Goal: Information Seeking & Learning: Check status

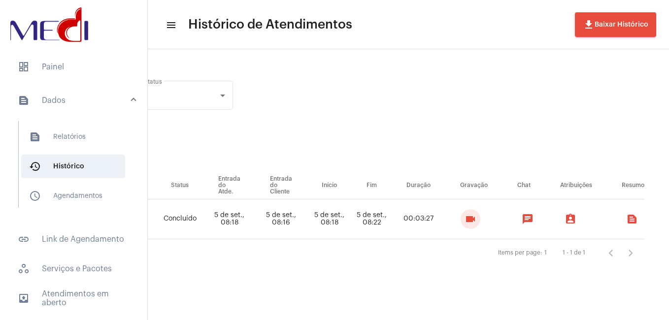
scroll to position [0, 352]
click at [95, 70] on span "dashboard Painel" at bounding box center [74, 67] width 128 height 24
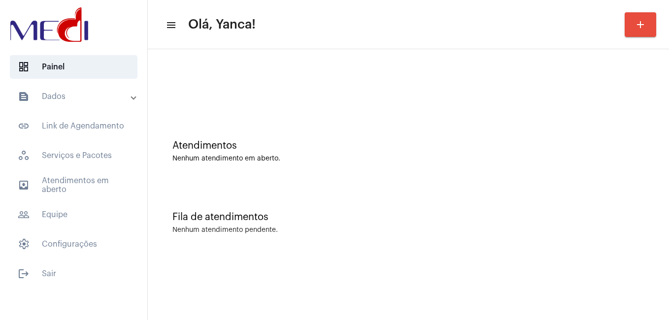
click at [85, 89] on mat-expansion-panel-header "text_snippet_outlined Dados" at bounding box center [76, 97] width 141 height 24
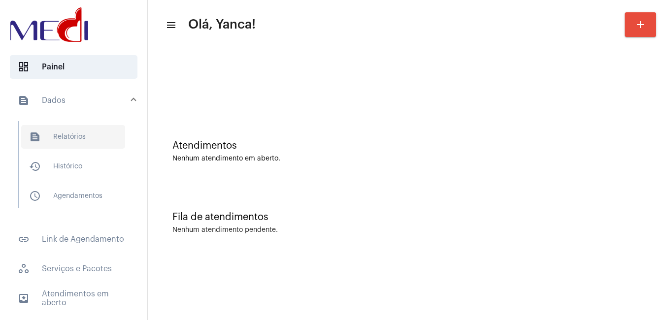
click at [80, 139] on span "text_snippet_outlined Relatórios" at bounding box center [73, 137] width 104 height 24
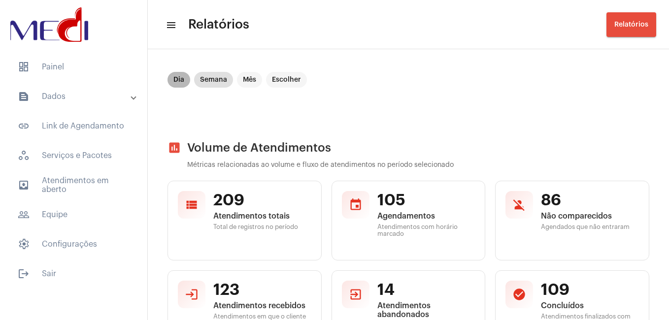
click at [174, 75] on mat-chip "Dia" at bounding box center [178, 80] width 23 height 16
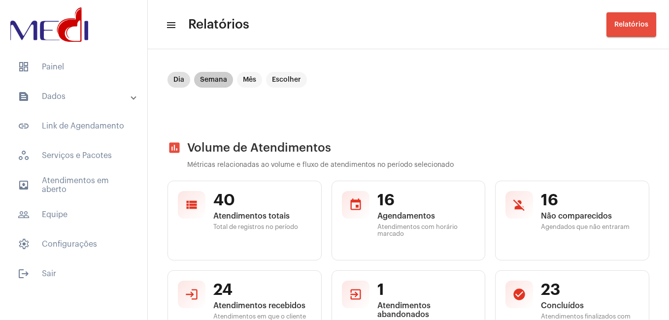
click at [202, 85] on mat-chip "Semana" at bounding box center [213, 80] width 39 height 16
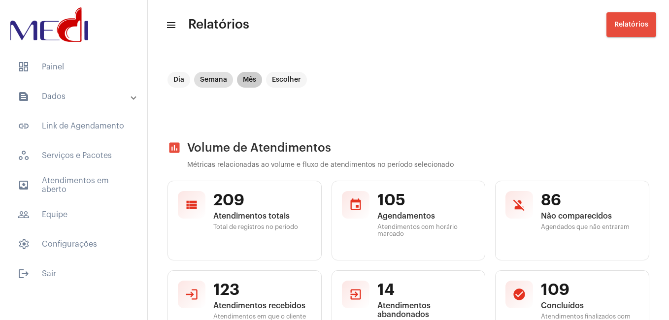
click at [244, 78] on mat-chip "Mês" at bounding box center [249, 80] width 25 height 16
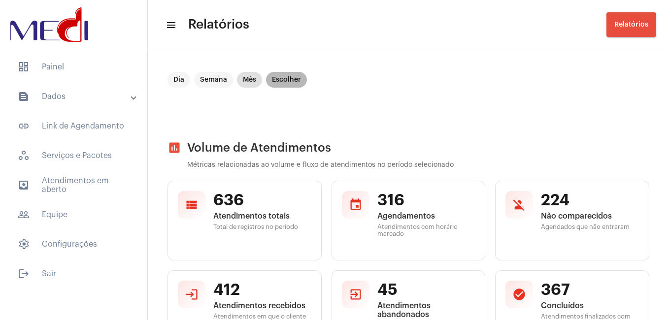
click at [289, 82] on mat-chip "Escolher" at bounding box center [286, 80] width 41 height 16
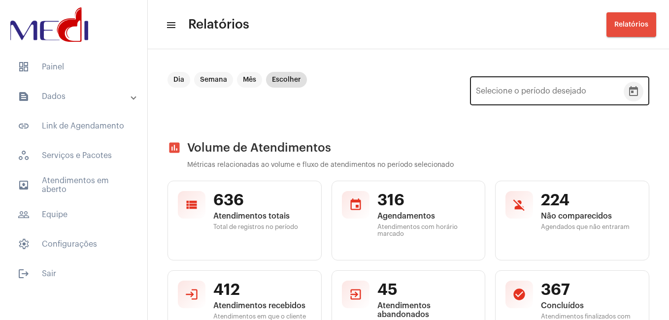
click at [629, 93] on icon "Open calendar" at bounding box center [633, 92] width 12 height 12
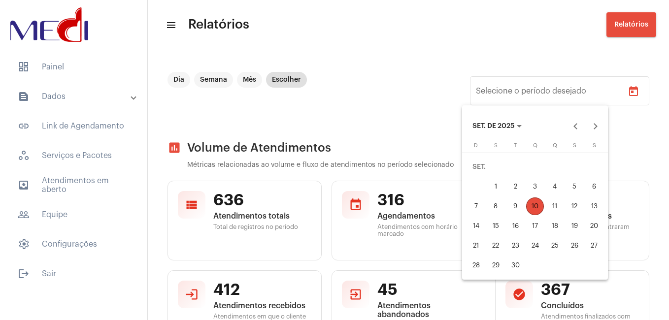
click at [555, 188] on div "4" at bounding box center [554, 187] width 18 height 18
type input "04/09/2025"
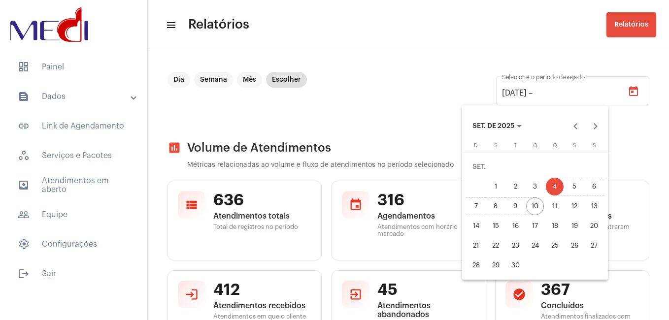
click at [535, 207] on div "10" at bounding box center [535, 206] width 18 height 18
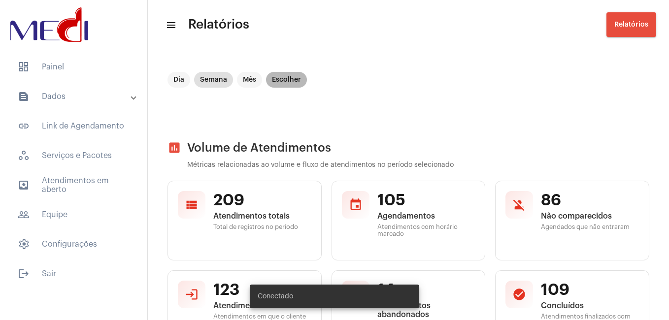
click at [284, 80] on mat-chip "Escolher" at bounding box center [286, 80] width 41 height 16
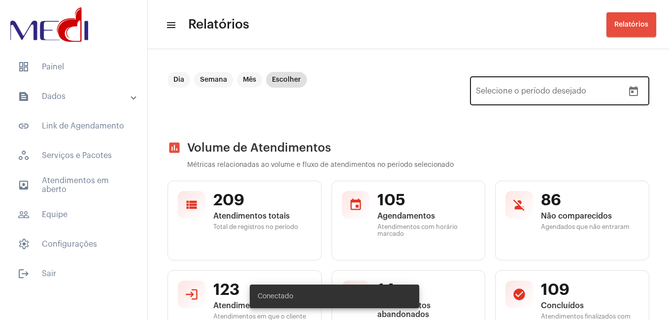
click at [558, 99] on div "Data de início – Selecione o período desejado" at bounding box center [550, 89] width 148 height 31
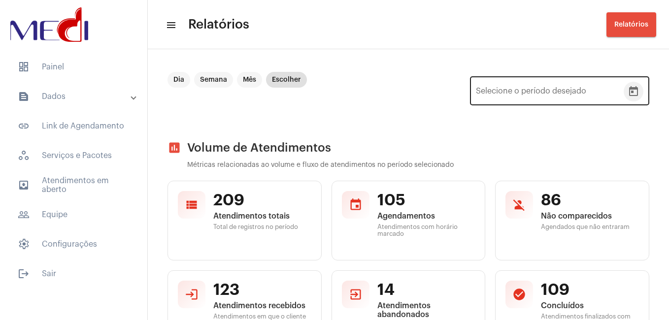
click at [632, 96] on button "Open calendar" at bounding box center [633, 92] width 20 height 20
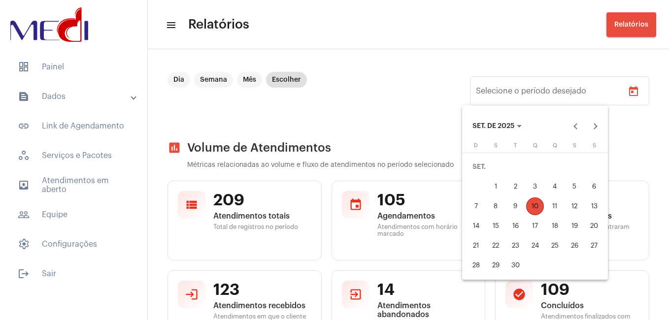
click at [496, 182] on div "1" at bounding box center [495, 187] width 18 height 18
type input "01/09/2025"
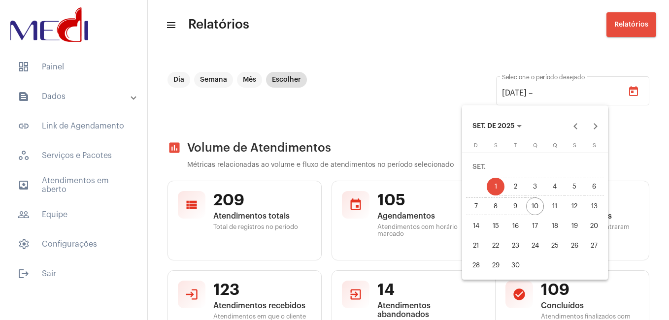
click at [536, 205] on div "10" at bounding box center [535, 206] width 18 height 18
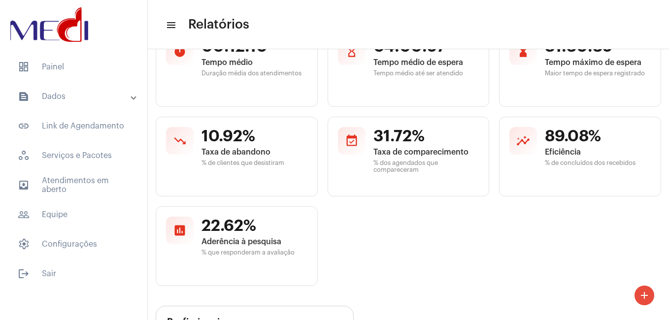
scroll to position [274, 0]
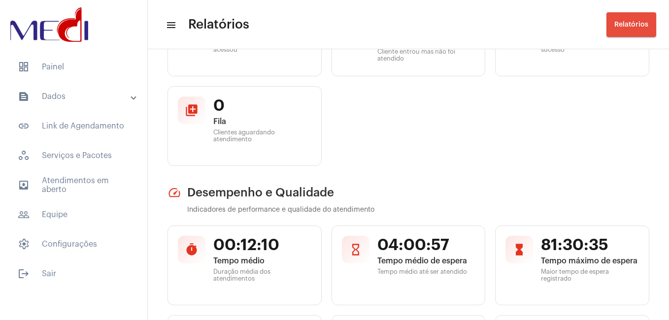
click at [82, 99] on mat-panel-title "text_snippet_outlined Dados" at bounding box center [75, 97] width 114 height 12
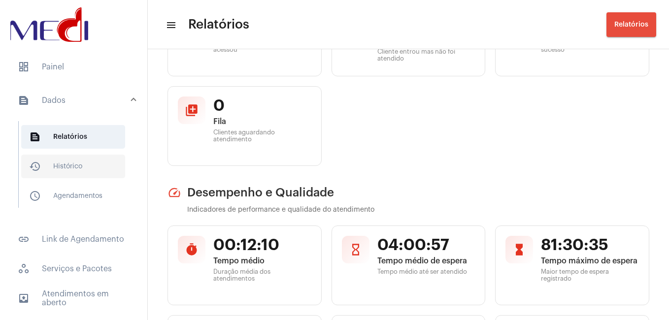
click at [74, 173] on span "history_outlined Histórico" at bounding box center [73, 167] width 104 height 24
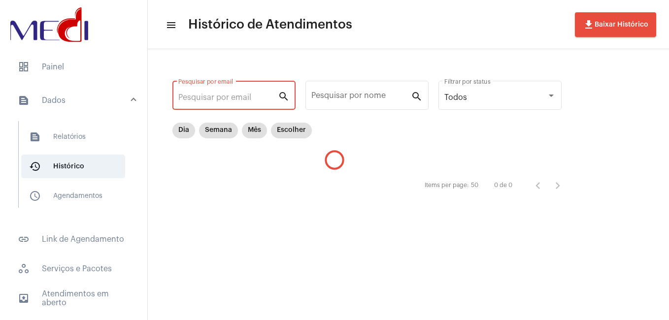
click at [249, 97] on input "Pesquisar por email" at bounding box center [227, 97] width 99 height 9
paste input "flaviaalepastorelli@gmail.com"
type input "flaviaalepastorelli@gmail.com"
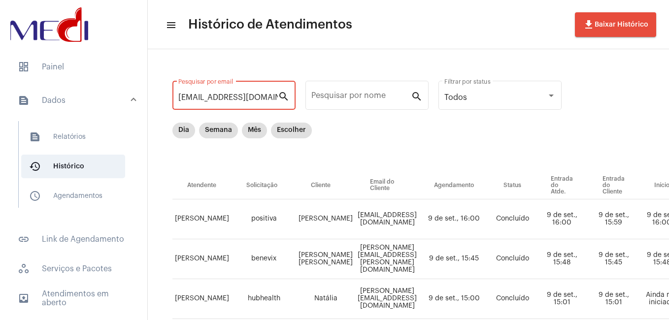
scroll to position [0, 10]
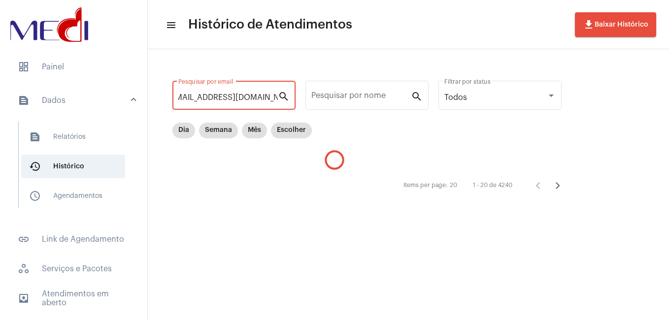
click at [253, 101] on input "flaviaalepastorelli@gmail.com" at bounding box center [227, 97] width 99 height 9
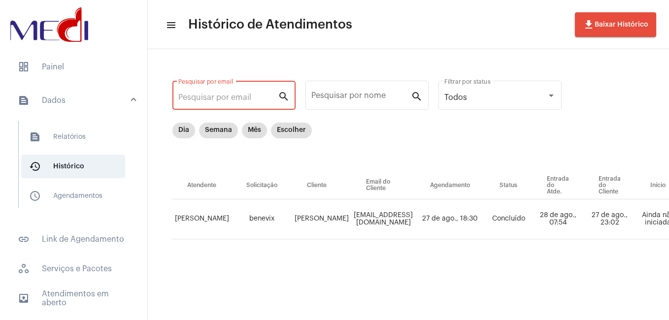
scroll to position [0, 0]
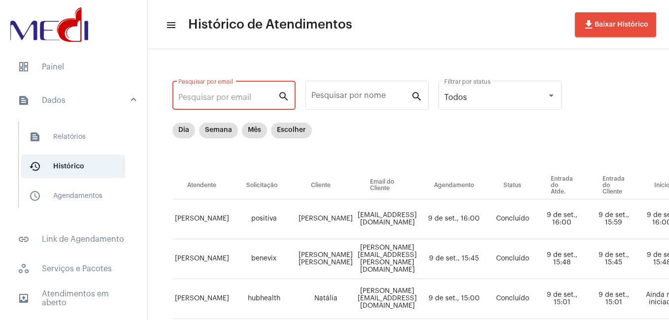
paste input "flaviaalepastorelli@gmail.com"
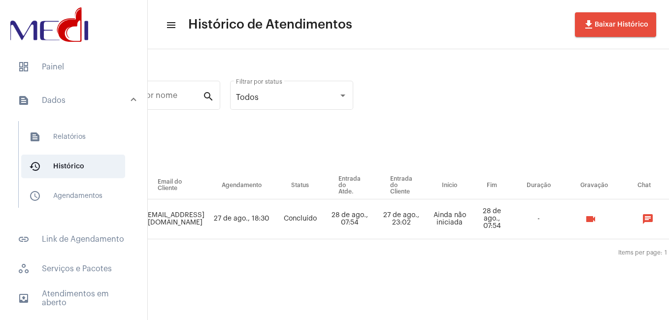
scroll to position [0, 209]
type input "flaviaalepastorelli@gmail.com"
click at [595, 221] on mat-icon "videocam" at bounding box center [589, 219] width 12 height 12
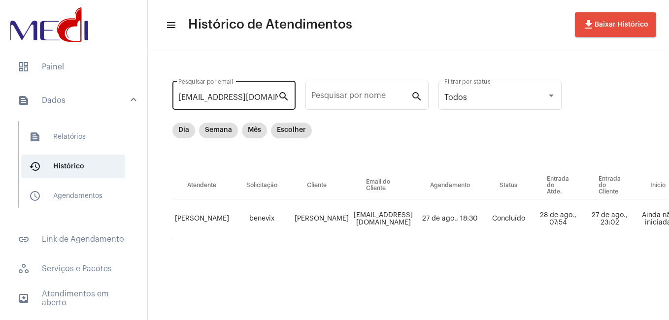
click at [246, 101] on input "flaviaalepastorelli@gmail.com" at bounding box center [227, 97] width 99 height 9
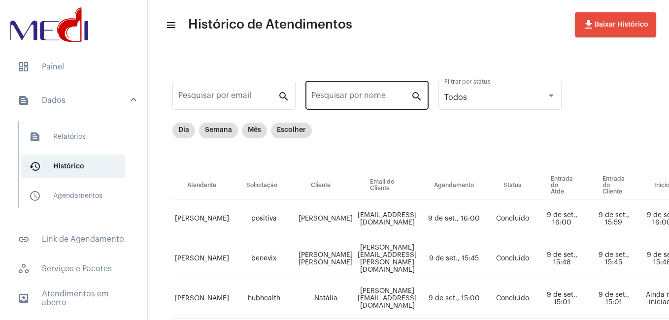
click at [346, 102] on div "Pesquisar por nome" at bounding box center [360, 94] width 99 height 31
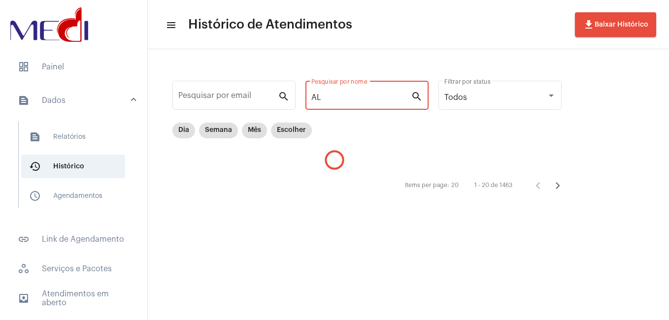
type input "A"
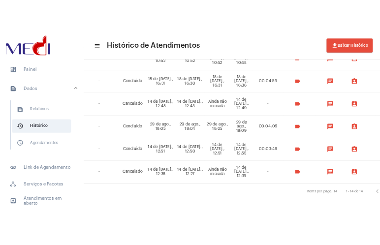
scroll to position [500, 278]
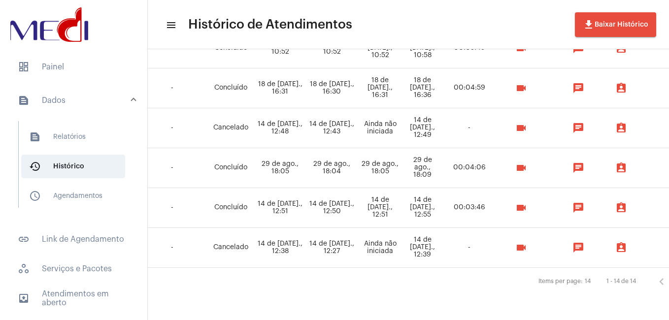
type input "alessandra"
click at [527, 164] on mat-icon "videocam" at bounding box center [521, 168] width 12 height 12
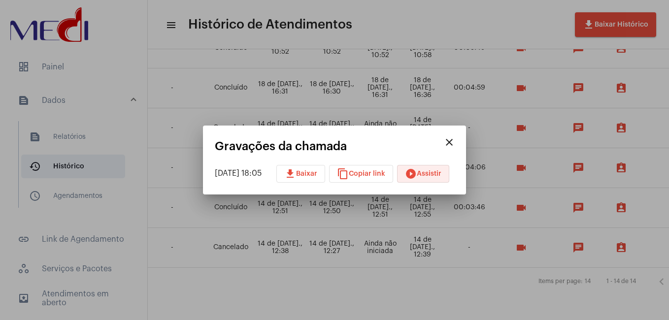
click at [417, 175] on mat-icon "play_circle_filled" at bounding box center [411, 174] width 12 height 12
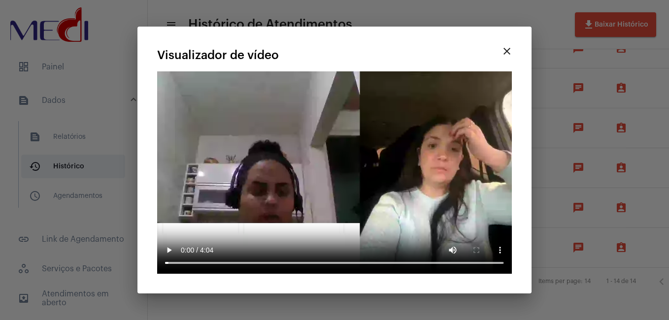
click at [509, 57] on mat-icon "close" at bounding box center [507, 51] width 12 height 12
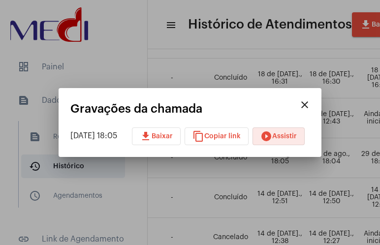
click at [311, 102] on mat-icon "close" at bounding box center [305, 105] width 12 height 12
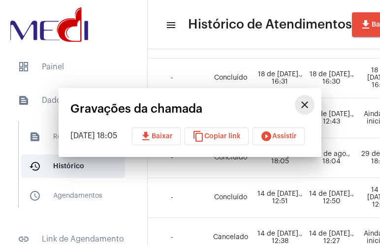
scroll to position [500, 568]
